Goal: Task Accomplishment & Management: Manage account settings

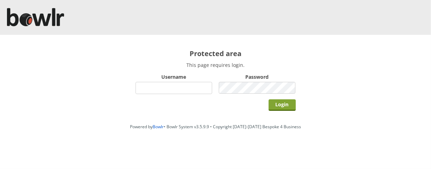
type input "hornseaindoorbowlsclub"
click at [287, 102] on input "Login" at bounding box center [282, 105] width 27 height 12
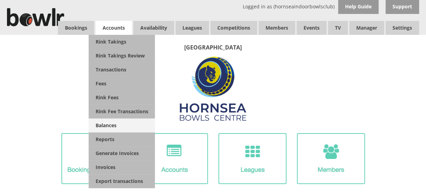
click at [106, 123] on link "Balances" at bounding box center [122, 126] width 66 height 14
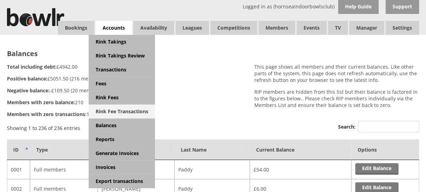
click at [123, 108] on link "Rink Fee Transactions" at bounding box center [122, 112] width 66 height 14
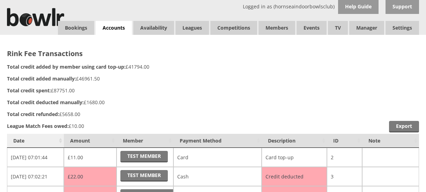
click at [25, 137] on th "Date" at bounding box center [35, 141] width 57 height 14
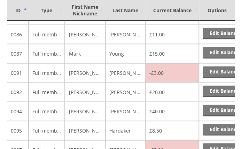
scroll to position [423, 0]
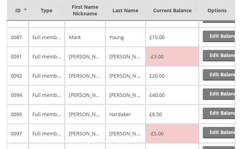
click at [168, 104] on td "£8.50" at bounding box center [172, 113] width 53 height 19
click at [219, 47] on td "Edit Balance" at bounding box center [217, 56] width 36 height 19
click at [214, 50] on link "Edit Balance" at bounding box center [224, 56] width 43 height 12
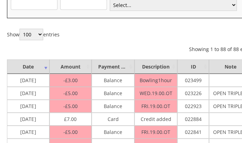
scroll to position [93, 0]
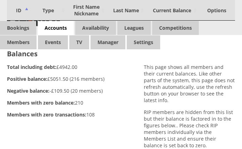
scroll to position [423, 0]
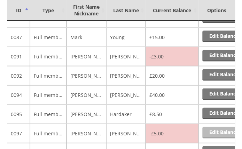
click at [209, 127] on link "Edit Balance" at bounding box center [224, 133] width 43 height 12
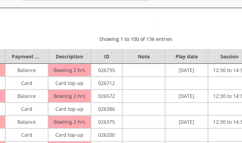
scroll to position [100, 88]
click at [71, 25] on div "Show 100 250 500 1,000 entries Showing 1 to 100 of 136 entries Previous 1 2 Next" at bounding box center [135, 30] width 432 height 24
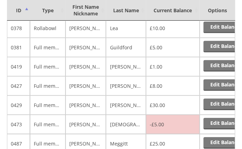
scroll to position [1289, 0]
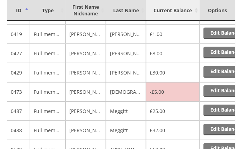
click at [148, 11] on th "Current Balance" at bounding box center [173, 10] width 54 height 21
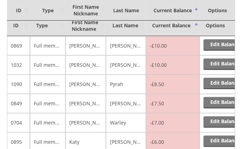
scroll to position [173, 0]
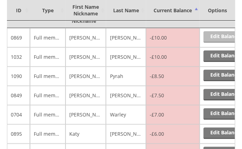
click at [226, 31] on link "Edit Balance" at bounding box center [225, 37] width 43 height 12
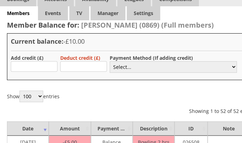
scroll to position [15, 0]
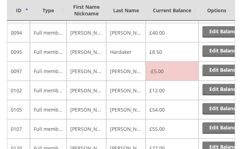
scroll to position [493, 0]
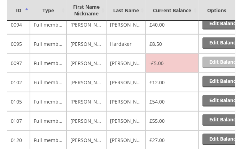
click at [211, 56] on link "Edit Balance" at bounding box center [224, 62] width 43 height 12
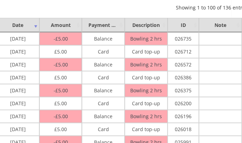
scroll to position [132, 0]
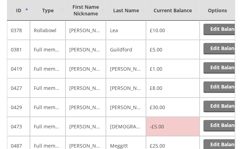
scroll to position [1279, 0]
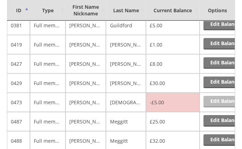
click at [213, 96] on link "Edit Balance" at bounding box center [225, 102] width 43 height 12
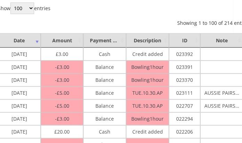
scroll to position [116, 0]
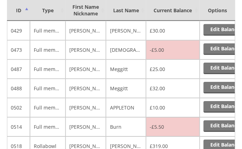
scroll to position [1339, 0]
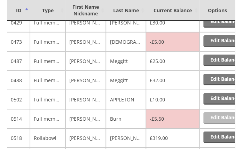
click at [220, 112] on link "Edit Balance" at bounding box center [225, 118] width 43 height 12
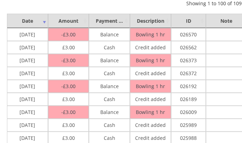
scroll to position [73, 0]
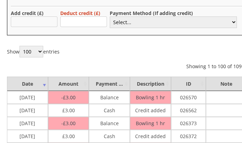
click at [43, 22] on input "text" at bounding box center [34, 21] width 47 height 10
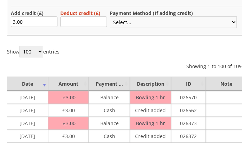
type input "3.00"
click at [118, 21] on select "Select... Cash Card Cheque Bank Transfer Other Member Card Gift Voucher Balance" at bounding box center [173, 22] width 127 height 12
select select "1"
click at [110, 16] on select "Select... Cash Card Cheque Bank Transfer Other Member Card Gift Voucher Balance" at bounding box center [173, 22] width 127 height 12
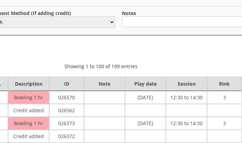
scroll to position [73, 163]
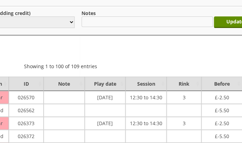
click at [161, 21] on input "text" at bounding box center [147, 21] width 131 height 10
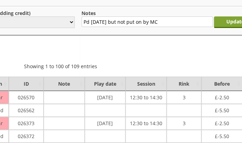
type input "Pd 28/8/25 but not put on by MC"
click at [236, 16] on input "Update" at bounding box center [235, 22] width 43 height 12
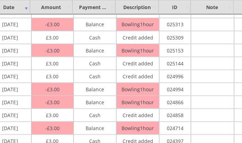
scroll to position [328, 21]
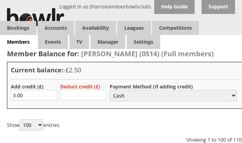
select select "1"
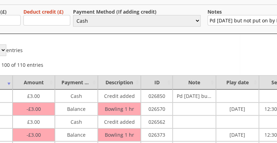
scroll to position [75, 0]
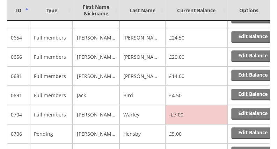
scroll to position [1769, 0]
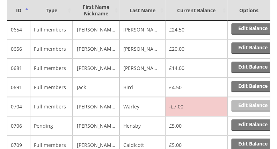
click at [246, 100] on link "Edit Balance" at bounding box center [252, 106] width 43 height 12
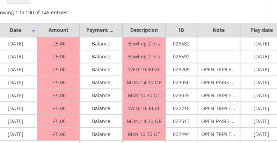
scroll to position [127, 14]
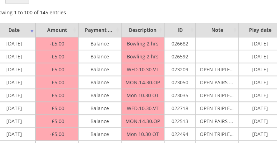
click at [160, 97] on td "Mon 10.30 OT" at bounding box center [142, 95] width 43 height 13
click at [142, 7] on div "Show 100 250 500 1,000 entries Showing 1 to 100 of 145 entries Previous 1 2 Next" at bounding box center [209, 4] width 432 height 24
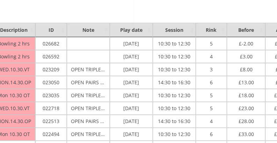
scroll to position [127, 170]
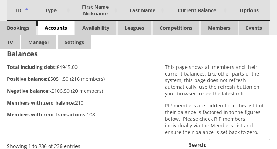
scroll to position [1769, 0]
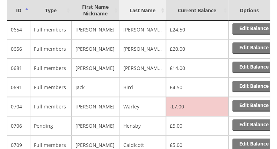
click at [140, 17] on th "Last Name" at bounding box center [142, 10] width 46 height 21
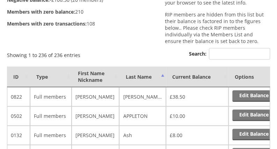
scroll to position [131, 0]
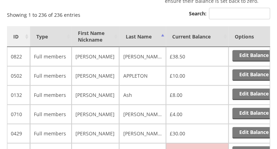
click at [17, 39] on th "ID" at bounding box center [18, 36] width 23 height 21
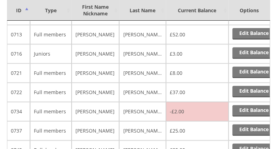
scroll to position [1925, 0]
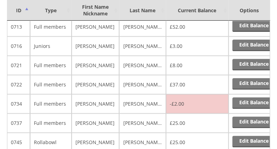
click at [169, 94] on td "-£2.00" at bounding box center [197, 103] width 62 height 19
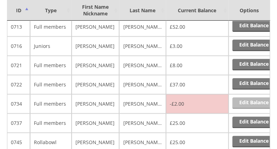
click at [243, 97] on link "Edit Balance" at bounding box center [253, 103] width 43 height 12
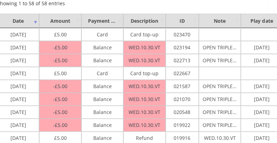
scroll to position [133, 10]
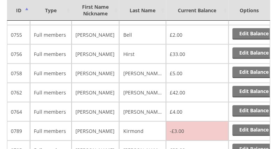
scroll to position [2098, 0]
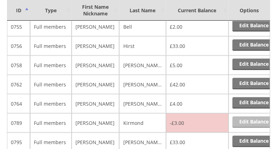
click at [248, 116] on link "Edit Balance" at bounding box center [253, 122] width 43 height 12
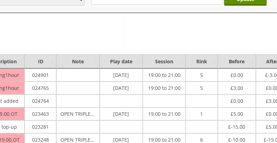
scroll to position [96, 170]
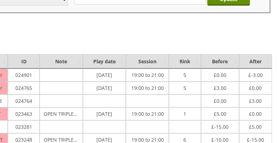
click at [24, 32] on div "Show 100 250 500 1,000 entries Showing 1 to 100 of 123 entries Previous 1 2 Next" at bounding box center [53, 35] width 432 height 24
click at [18, 24] on div "Show 100 250 500 1,000 entries Showing 1 to 100 of 123 entries Previous 1 2 Next" at bounding box center [53, 35] width 432 height 24
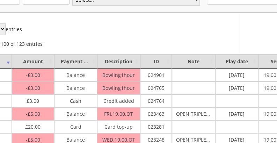
scroll to position [96, 0]
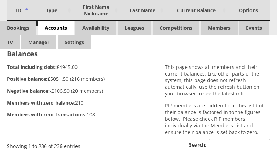
scroll to position [2098, 0]
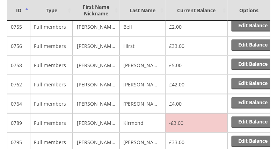
click at [174, 113] on td "-£3.00" at bounding box center [196, 122] width 62 height 19
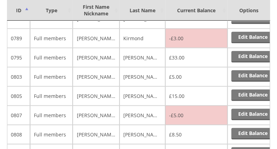
scroll to position [2190, 0]
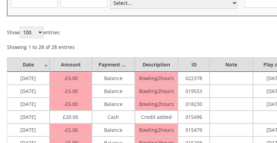
scroll to position [93, 0]
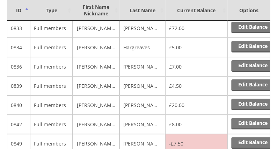
scroll to position [2515, 0]
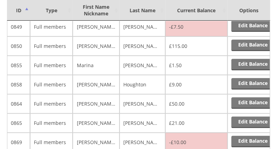
scroll to position [2648, 0]
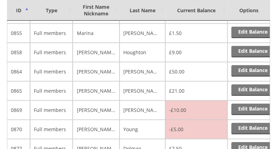
click at [171, 100] on td "-£10.00" at bounding box center [196, 109] width 62 height 19
click at [237, 103] on link "Edit Balance" at bounding box center [252, 109] width 43 height 12
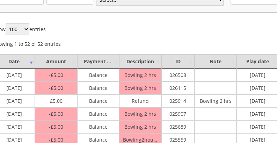
scroll to position [89, 14]
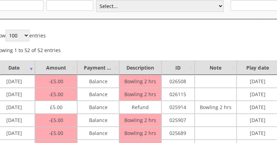
click at [157, 46] on div "Show 100 250 500 1,000 entries Showing 1 to 52 of 52 entries Previous 1 Next" at bounding box center [209, 42] width 432 height 24
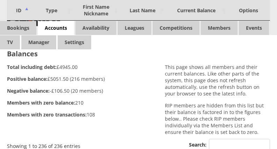
scroll to position [2648, 0]
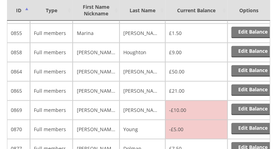
click at [140, 138] on td "Dolman" at bounding box center [142, 147] width 46 height 19
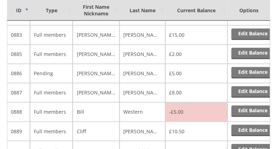
scroll to position [2796, 0]
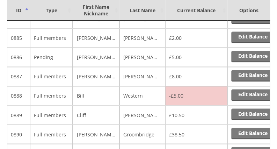
click at [164, 86] on td "Western" at bounding box center [142, 95] width 46 height 19
click at [245, 89] on link "Edit Balance" at bounding box center [252, 95] width 43 height 12
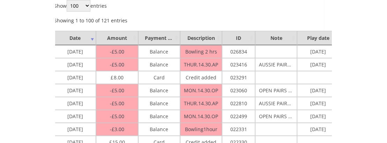
scroll to position [119, 0]
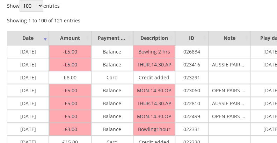
click at [24, 76] on td "10/04/2025" at bounding box center [28, 77] width 42 height 13
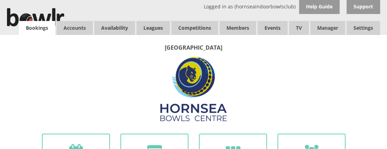
click at [38, 30] on link "Bookings" at bounding box center [37, 28] width 36 height 14
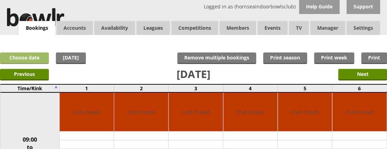
click at [38, 56] on link "Choose date" at bounding box center [24, 58] width 49 height 12
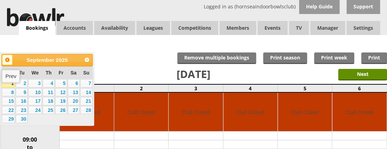
click at [10, 59] on link "Prev" at bounding box center [7, 59] width 10 height 10
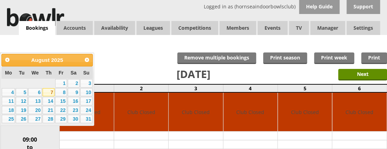
click at [49, 92] on link "7" at bounding box center [49, 92] width 12 height 8
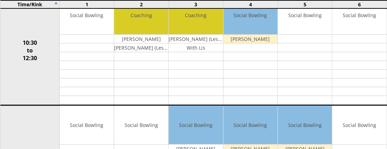
scroll to position [201, 0]
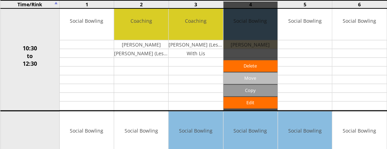
click at [251, 74] on input "Move" at bounding box center [250, 78] width 54 height 12
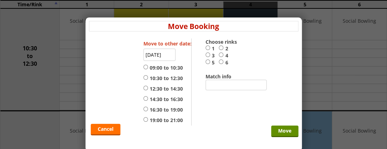
click at [159, 54] on input "[DATE]" at bounding box center [159, 54] width 32 height 12
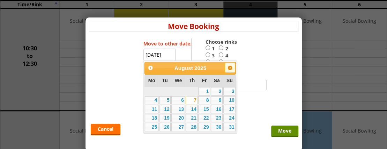
click at [229, 67] on span "Next" at bounding box center [230, 68] width 6 height 6
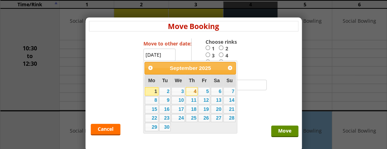
click at [191, 88] on link "4" at bounding box center [192, 91] width 12 height 8
type input "[DATE]"
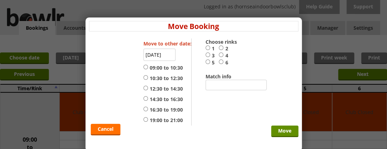
click at [206, 60] on input "5" at bounding box center [207, 61] width 5 height 5
radio input "true"
click at [144, 76] on input "10:30 to 12:30" at bounding box center [145, 77] width 5 height 5
radio input "true"
click at [280, 129] on input "Move" at bounding box center [284, 131] width 27 height 12
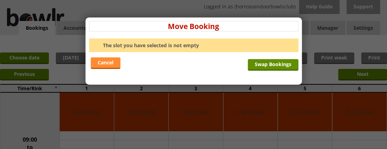
click at [101, 61] on link "Cancel" at bounding box center [106, 63] width 30 height 12
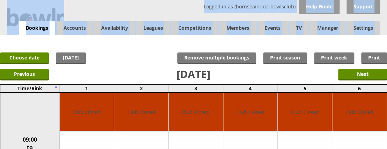
drag, startPoint x: 386, startPoint y: 21, endPoint x: 392, endPoint y: 47, distance: 26.7
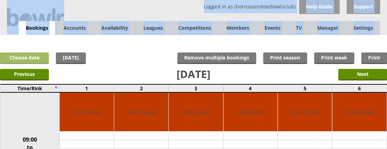
click at [15, 53] on link "Choose date" at bounding box center [24, 58] width 49 height 12
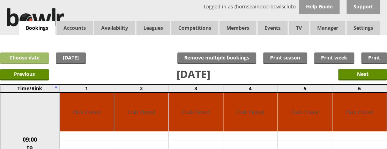
click at [35, 55] on link "Choose date" at bounding box center [24, 58] width 49 height 12
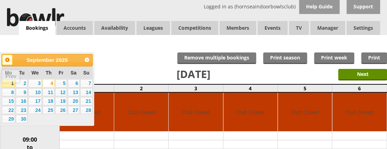
click at [7, 60] on span "Prev" at bounding box center [8, 60] width 6 height 6
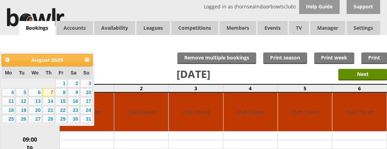
click at [47, 93] on link "7" at bounding box center [49, 92] width 12 height 8
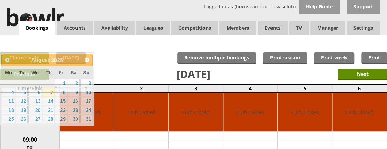
click at [47, 93] on link "7" at bounding box center [49, 92] width 12 height 8
click at [47, 93] on td "09:00 to 10:30" at bounding box center [29, 147] width 59 height 110
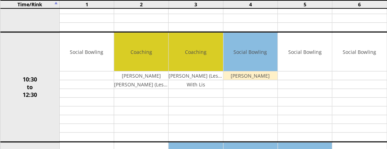
scroll to position [175, 0]
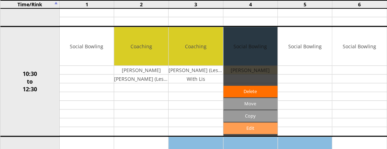
click at [241, 126] on link "Edit" at bounding box center [250, 128] width 54 height 12
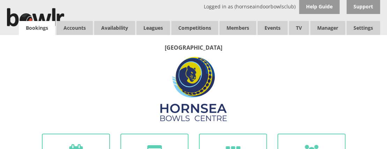
click at [38, 30] on link "Bookings" at bounding box center [37, 28] width 36 height 14
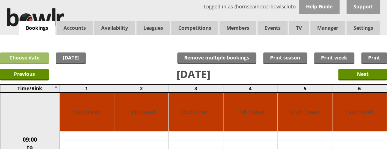
click at [42, 56] on link "Choose date" at bounding box center [24, 58] width 49 height 12
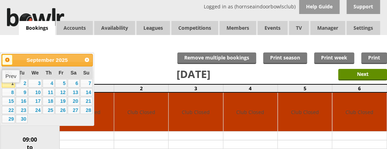
click at [6, 60] on span "Prev" at bounding box center [8, 60] width 6 height 6
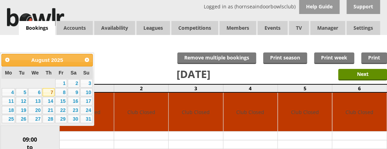
click at [49, 90] on link "7" at bounding box center [49, 92] width 12 height 8
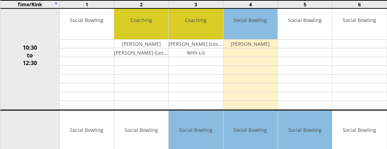
scroll to position [203, 0]
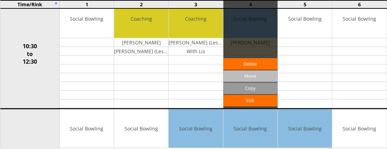
click at [248, 71] on input "Move" at bounding box center [250, 76] width 54 height 12
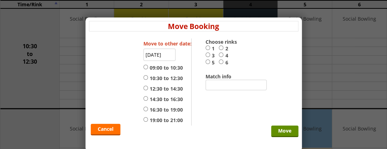
click at [207, 47] on input "1" at bounding box center [207, 47] width 5 height 5
radio input "true"
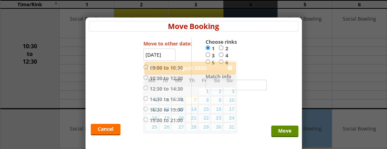
click at [159, 54] on input "07-08-2025" at bounding box center [159, 54] width 32 height 12
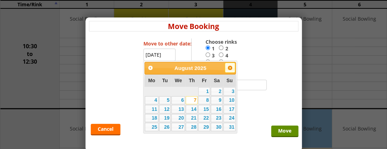
click at [229, 67] on span "Next" at bounding box center [230, 68] width 6 height 6
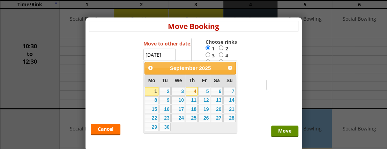
click at [193, 89] on link "4" at bounding box center [192, 91] width 12 height 8
type input "[DATE]"
radio input "false"
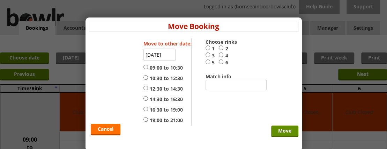
click at [145, 76] on input "10:30 to 12:30" at bounding box center [145, 77] width 5 height 5
radio input "true"
click at [207, 46] on input "1" at bounding box center [207, 47] width 5 height 5
radio input "true"
click at [280, 129] on input "Move" at bounding box center [284, 131] width 27 height 12
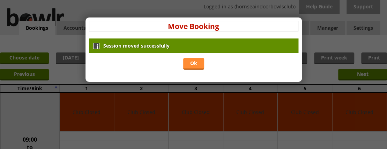
click at [192, 62] on link "Ok" at bounding box center [193, 64] width 21 height 12
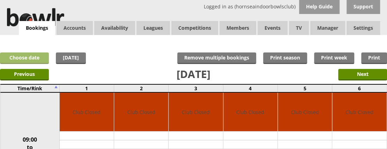
click at [27, 55] on link "Choose date" at bounding box center [24, 58] width 49 height 12
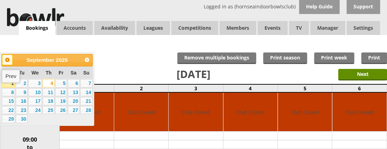
click at [7, 59] on span "Prev" at bounding box center [8, 60] width 6 height 6
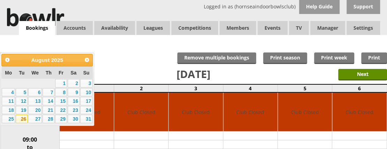
click at [22, 117] on link "26" at bounding box center [22, 118] width 12 height 8
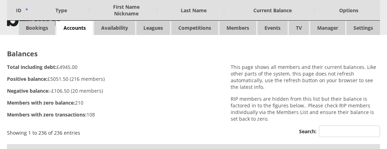
scroll to position [2796, 0]
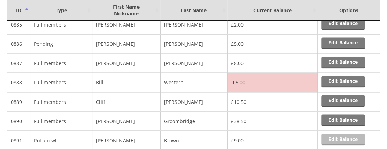
click at [335, 133] on link "Edit Balance" at bounding box center [342, 139] width 43 height 12
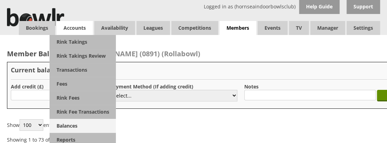
click at [81, 123] on link "Balances" at bounding box center [83, 126] width 66 height 14
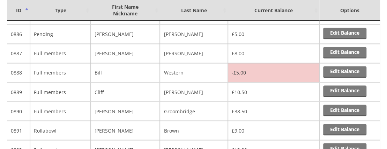
scroll to position [2822, 0]
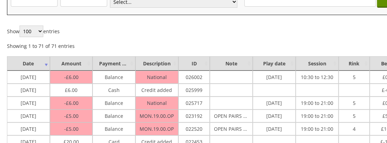
scroll to position [96, 0]
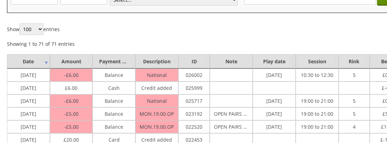
click at [149, 32] on div "Show 100 250 500 1,000 entries Showing 1 to 71 of 71 entries Previous 1 Next" at bounding box center [223, 35] width 432 height 24
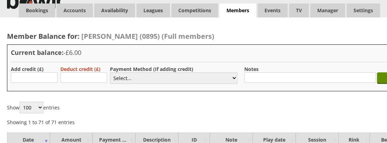
scroll to position [16, 0]
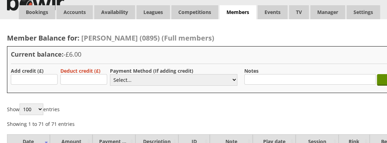
click at [136, 108] on div "Show 100 250 500 1,000 entries Showing 1 to 71 of 71 entries Previous 1 Next" at bounding box center [223, 115] width 432 height 24
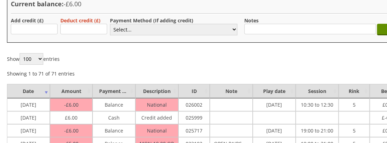
scroll to position [68, 0]
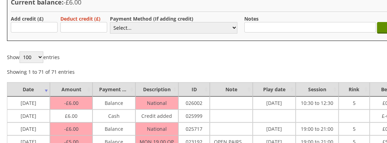
click at [171, 62] on div "Show 100 250 500 1,000 entries Showing 1 to 71 of 71 entries Previous 1 Next" at bounding box center [223, 63] width 432 height 24
click at [139, 55] on div "Show 100 250 500 1,000 entries Showing 1 to 71 of 71 entries Previous 1 Next" at bounding box center [223, 63] width 432 height 24
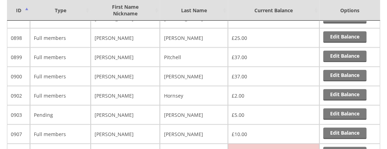
scroll to position [3010, 0]
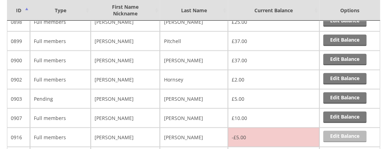
click at [336, 130] on link "Edit Balance" at bounding box center [344, 136] width 43 height 12
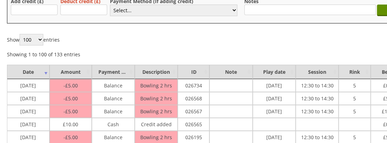
scroll to position [98, 0]
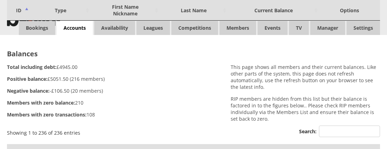
scroll to position [3010, 0]
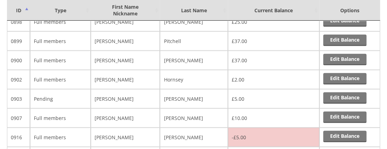
click at [137, 127] on td "Pete" at bounding box center [125, 136] width 69 height 19
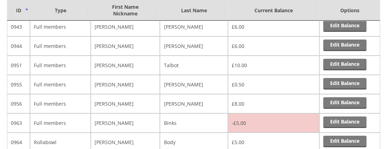
scroll to position [3462, 0]
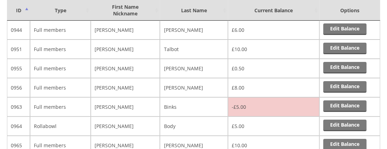
click at [149, 135] on td "Timothy" at bounding box center [125, 144] width 69 height 19
click at [341, 100] on link "Edit Balance" at bounding box center [344, 106] width 43 height 12
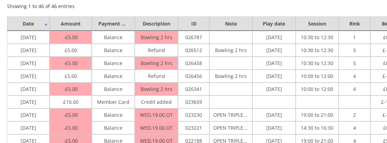
scroll to position [139, 0]
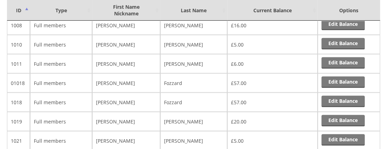
scroll to position [4091, 0]
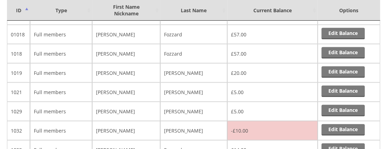
click at [154, 121] on td "Sandra" at bounding box center [126, 130] width 68 height 19
click at [333, 124] on link "Edit Balance" at bounding box center [342, 130] width 43 height 12
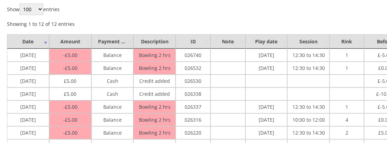
scroll to position [116, 0]
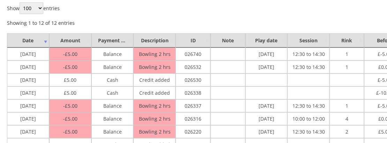
click at [17, 29] on div "Member Balance for: Sandra Roberts (1032) (Full members) Current balance: -£10.…" at bounding box center [223, 63] width 446 height 291
click at [14, 107] on td "13/08/2025" at bounding box center [28, 105] width 42 height 13
click at [29, 100] on td "13/08/2025" at bounding box center [28, 105] width 42 height 13
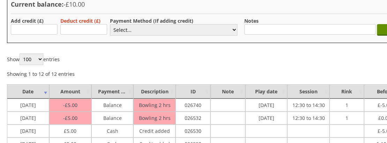
scroll to position [60, 0]
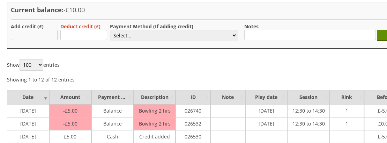
click at [51, 35] on input "text" at bounding box center [34, 35] width 47 height 10
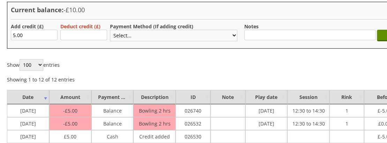
type input "5.00"
click at [119, 37] on select "Select... Cash Card Cheque Bank Transfer Other Member Card Gift Voucher Balance" at bounding box center [173, 36] width 127 height 12
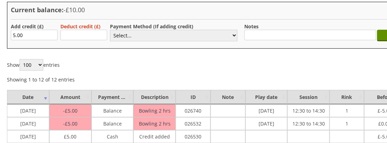
click at [25, 48] on div "Member Balance for: Sandra Roberts (1032) (Full members) Current balance: -£10.…" at bounding box center [223, 120] width 446 height 291
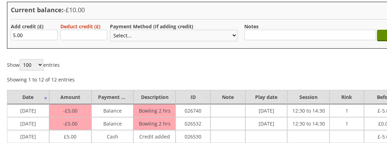
click at [121, 36] on select "Select... Cash Card Cheque Bank Transfer Other Member Card Gift Voucher Balance" at bounding box center [173, 36] width 127 height 12
select select "1"
click at [110, 30] on select "Select... Cash Card Cheque Bank Transfer Other Member Card Gift Voucher Balance" at bounding box center [173, 36] width 127 height 12
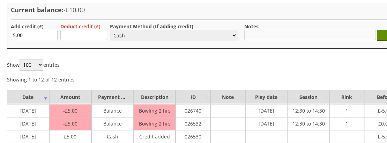
click at [268, 35] on input "text" at bounding box center [309, 35] width 131 height 10
type input "Pd 27/8/25 not added by PM"
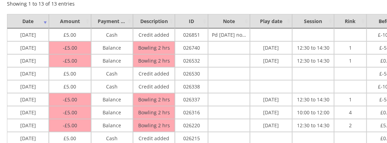
scroll to position [133, 0]
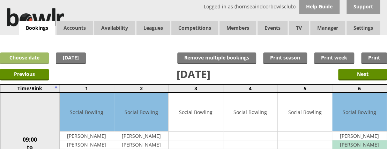
click at [27, 60] on link "Choose date" at bounding box center [24, 58] width 49 height 12
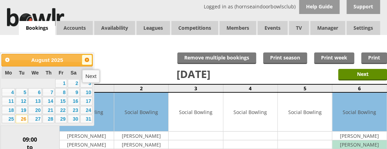
click at [87, 61] on span "Next" at bounding box center [87, 60] width 6 height 6
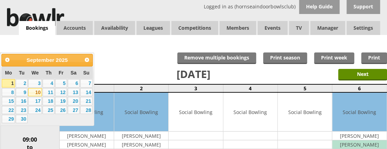
click at [36, 92] on link "10" at bounding box center [35, 92] width 14 height 8
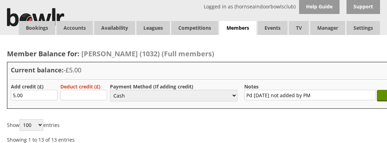
select select "1"
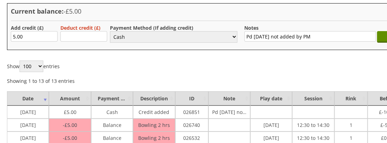
scroll to position [53, 0]
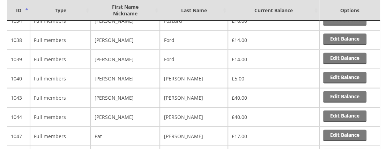
scroll to position [4223, 0]
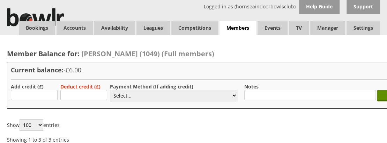
click at [141, 115] on div "Member Balance for: [PERSON_NAME] (1049) (Full members) Current balance: -£6.00…" at bounding box center [223, 122] width 446 height 175
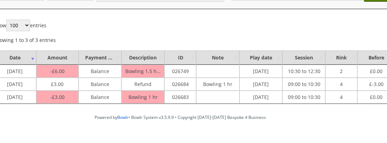
scroll to position [99, 0]
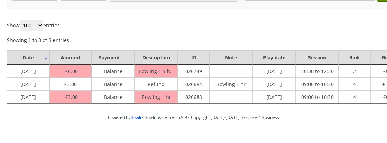
click at [248, 142] on div "Powered by Bowlr • Bowlr System v3.5.9.9 • Copyright 2014-2025 Bespoke 4 Busine…" at bounding box center [193, 135] width 387 height 49
click at [220, 99] on td at bounding box center [230, 96] width 43 height 13
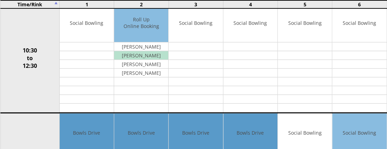
scroll to position [197, 0]
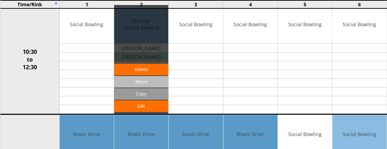
click at [140, 78] on input "Move" at bounding box center [141, 82] width 54 height 12
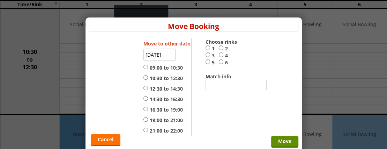
click at [143, 90] on input "12:30 to 14:30" at bounding box center [145, 87] width 5 height 5
radio input "true"
click at [205, 61] on input "5" at bounding box center [207, 61] width 5 height 5
radio input "true"
click at [280, 144] on input "Move" at bounding box center [284, 142] width 27 height 12
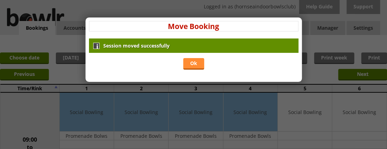
click at [194, 62] on link "Ok" at bounding box center [193, 64] width 21 height 12
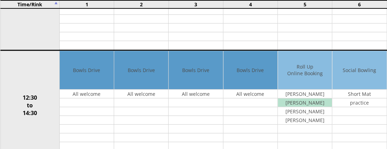
scroll to position [265, 0]
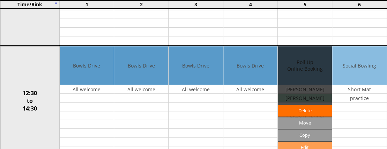
click at [300, 143] on link "Edit" at bounding box center [305, 147] width 54 height 12
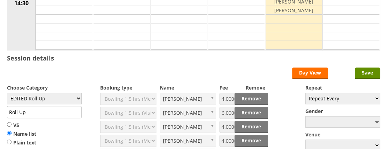
scroll to position [166, 0]
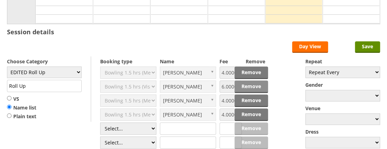
click at [251, 84] on link "Remove" at bounding box center [250, 86] width 33 height 13
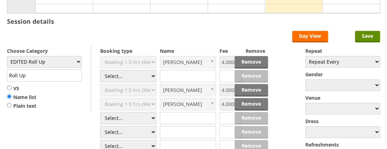
scroll to position [199, 0]
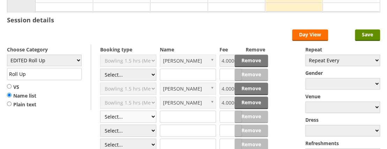
click at [149, 114] on select "Select... Club Competition (Member) Club Competition (Visitor) National (Member…" at bounding box center [128, 116] width 56 height 12
click at [195, 71] on input "text" at bounding box center [188, 74] width 56 height 12
click at [145, 72] on select "Select... Club Competition (Member) Club Competition (Visitor) National (Member…" at bounding box center [128, 74] width 56 height 12
select select "1_48"
click at [100, 68] on select "Select... Club Competition (Member) Club Competition (Visitor) National (Member…" at bounding box center [128, 74] width 56 height 12
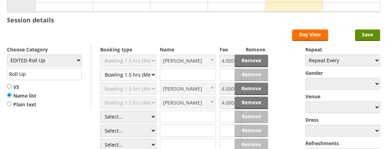
type input "EDITED Roll Up"
type input "4.0000"
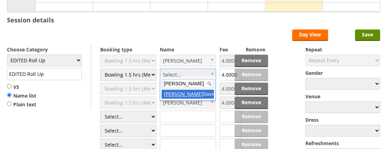
type input "joe"
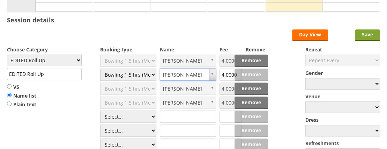
click at [367, 33] on input "Save" at bounding box center [367, 35] width 25 height 12
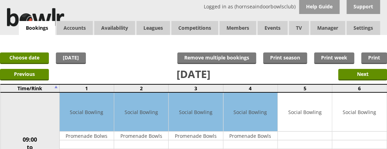
scroll to position [2, 0]
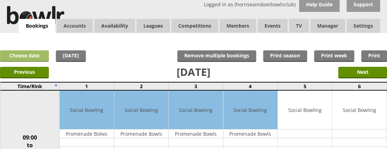
click at [29, 52] on link "Choose date" at bounding box center [24, 56] width 49 height 12
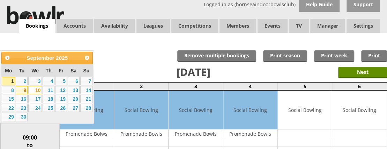
click at [22, 89] on link "9" at bounding box center [22, 90] width 12 height 8
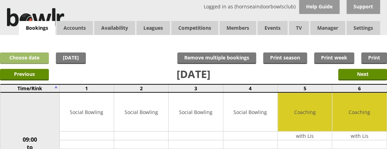
click at [26, 56] on link "Choose date" at bounding box center [24, 58] width 49 height 12
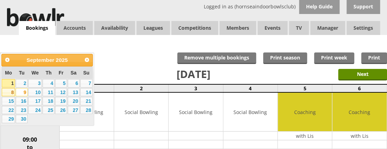
click at [7, 93] on link "8" at bounding box center [8, 92] width 13 height 8
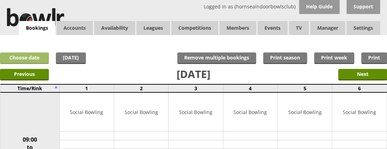
click at [24, 54] on link "Choose date" at bounding box center [24, 58] width 49 height 12
click at [38, 58] on link "Choose date" at bounding box center [24, 58] width 49 height 12
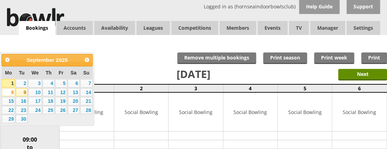
click at [21, 90] on link "9" at bounding box center [22, 92] width 12 height 8
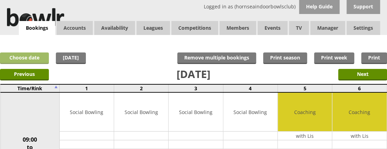
click at [14, 60] on link "Choose date" at bounding box center [24, 58] width 49 height 12
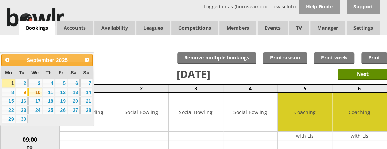
click at [36, 92] on link "10" at bounding box center [35, 92] width 14 height 8
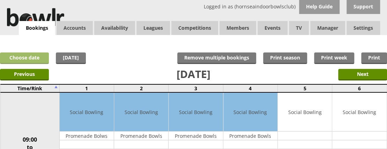
click at [24, 58] on link "Choose date" at bounding box center [24, 58] width 49 height 12
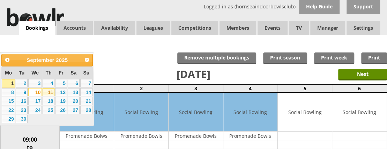
click at [50, 92] on link "11" at bounding box center [49, 92] width 12 height 8
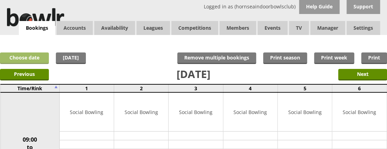
click at [19, 60] on link "Choose date" at bounding box center [24, 58] width 49 height 12
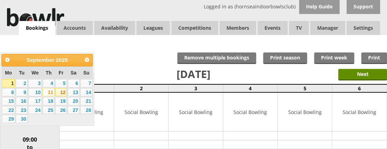
click at [63, 91] on link "12" at bounding box center [61, 92] width 12 height 8
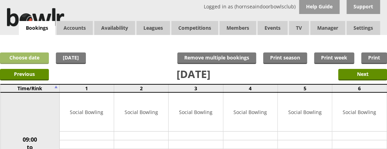
click at [20, 56] on link "Choose date" at bounding box center [24, 58] width 49 height 12
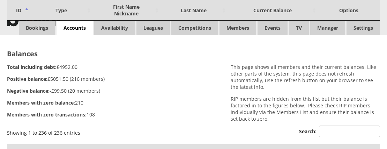
scroll to position [4223, 0]
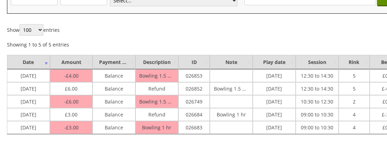
scroll to position [96, 0]
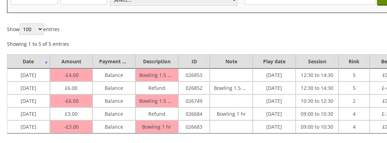
click at [119, 33] on div "Show 100 250 500 1,000 entries Showing 1 to 5 of 5 entries Previous 1 Next" at bounding box center [223, 35] width 432 height 24
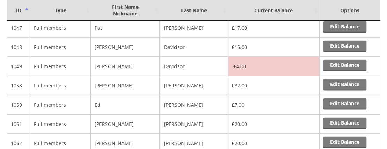
scroll to position [4379, 0]
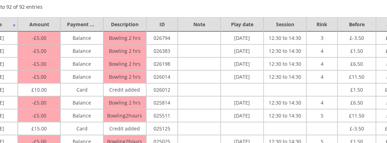
scroll to position [133, 40]
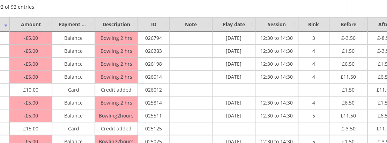
click at [180, 58] on td at bounding box center [190, 63] width 43 height 13
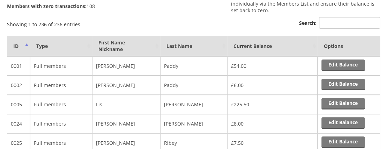
scroll to position [116, 0]
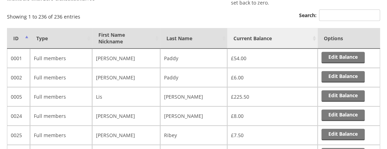
click at [272, 41] on th "Current Balance" at bounding box center [272, 38] width 90 height 21
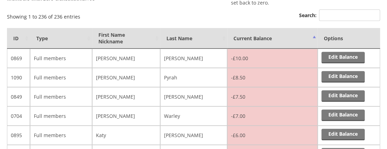
click at [143, 14] on div "Showing 1 to 236 of 236 entries Search:" at bounding box center [193, 15] width 373 height 12
click at [154, 13] on div "Showing 1 to 236 of 236 entries Search:" at bounding box center [193, 15] width 373 height 12
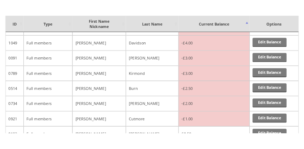
scroll to position [416, 0]
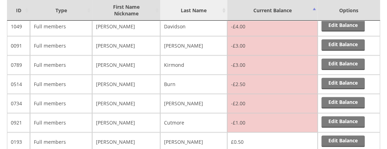
click at [169, 12] on th "Last Name" at bounding box center [193, 10] width 67 height 21
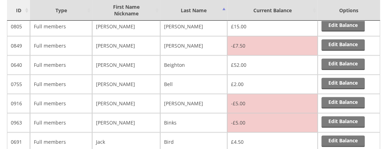
click at [16, 10] on th "ID" at bounding box center [18, 10] width 23 height 21
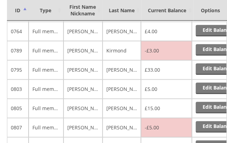
scroll to position [2202, 0]
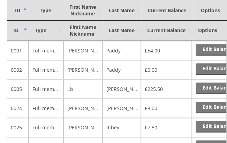
scroll to position [0, 0]
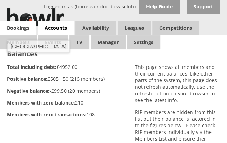
click at [27, 25] on link "Bookings" at bounding box center [18, 28] width 36 height 14
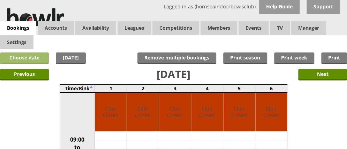
click at [32, 56] on link "Choose date" at bounding box center [24, 58] width 49 height 12
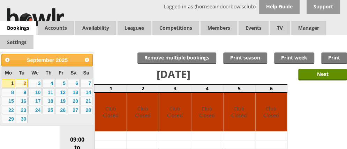
click at [20, 85] on link "2" at bounding box center [22, 83] width 12 height 8
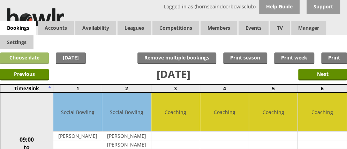
click at [27, 58] on link "Choose date" at bounding box center [24, 58] width 49 height 12
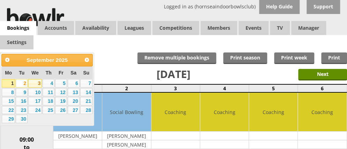
click at [35, 83] on link "3" at bounding box center [35, 83] width 14 height 8
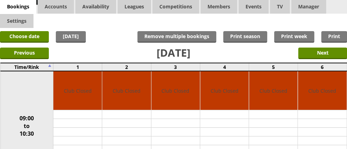
scroll to position [18, 0]
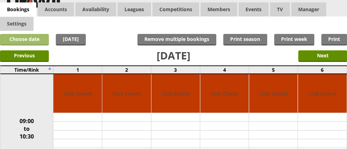
click at [12, 39] on link "Choose date" at bounding box center [24, 40] width 49 height 12
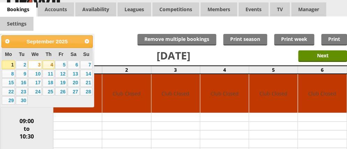
click at [51, 61] on link "4" at bounding box center [49, 64] width 12 height 8
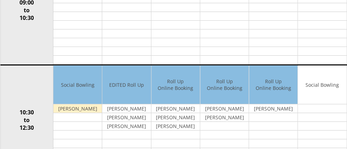
scroll to position [3, 0]
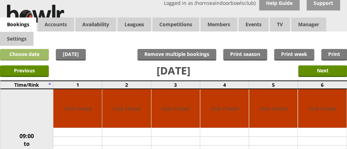
click at [41, 55] on link "Choose date" at bounding box center [24, 55] width 49 height 12
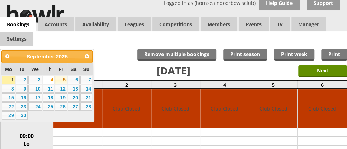
click at [65, 80] on link "5" at bounding box center [61, 79] width 12 height 8
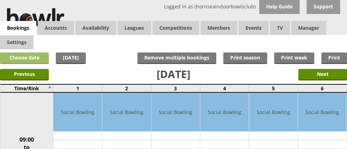
click at [28, 56] on link "Choose date" at bounding box center [24, 58] width 49 height 12
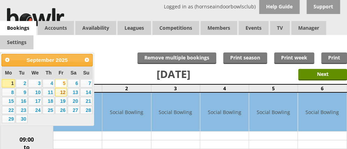
click at [64, 89] on link "12" at bounding box center [61, 92] width 12 height 8
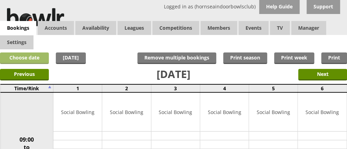
click at [33, 55] on link "Choose date" at bounding box center [24, 58] width 49 height 12
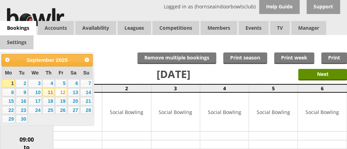
click at [49, 92] on link "11" at bounding box center [49, 92] width 12 height 8
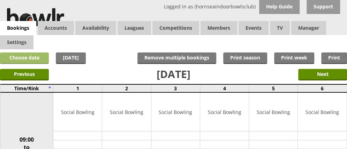
click at [36, 56] on link "Choose date" at bounding box center [24, 58] width 49 height 12
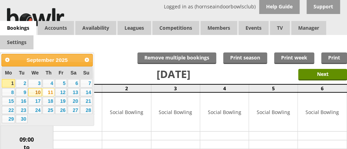
click at [37, 91] on link "10" at bounding box center [35, 92] width 14 height 8
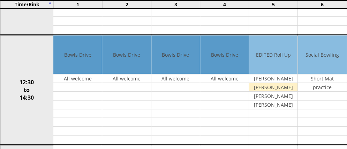
scroll to position [278, 0]
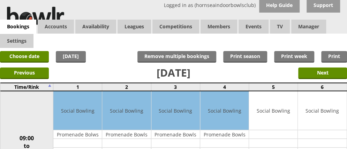
scroll to position [0, 0]
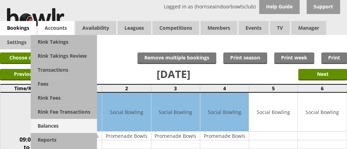
click at [58, 127] on link "Balances" at bounding box center [64, 126] width 66 height 14
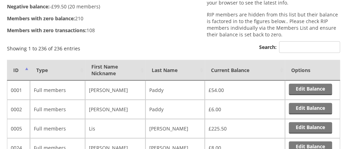
scroll to position [108, 0]
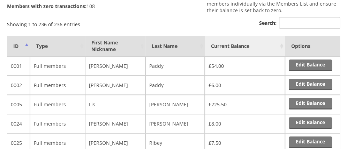
click at [264, 45] on th "Current Balance" at bounding box center [245, 46] width 80 height 21
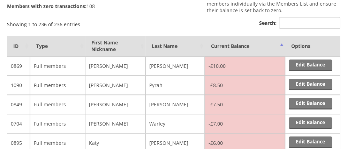
click at [264, 45] on th "Current Balance" at bounding box center [245, 46] width 80 height 21
